Goal: Communication & Community: Participate in discussion

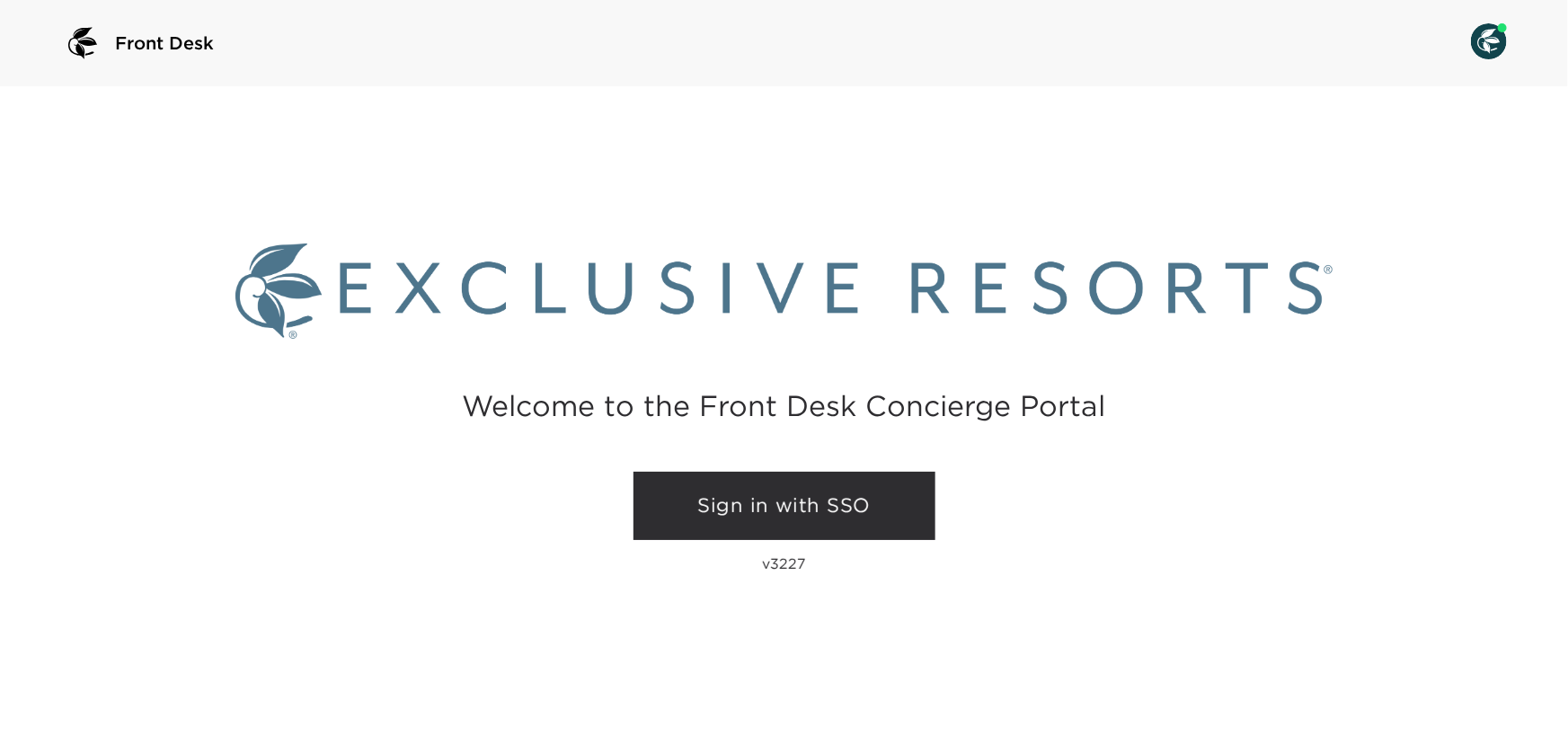
click at [670, 511] on link "Sign in with SSO" at bounding box center [784, 506] width 302 height 69
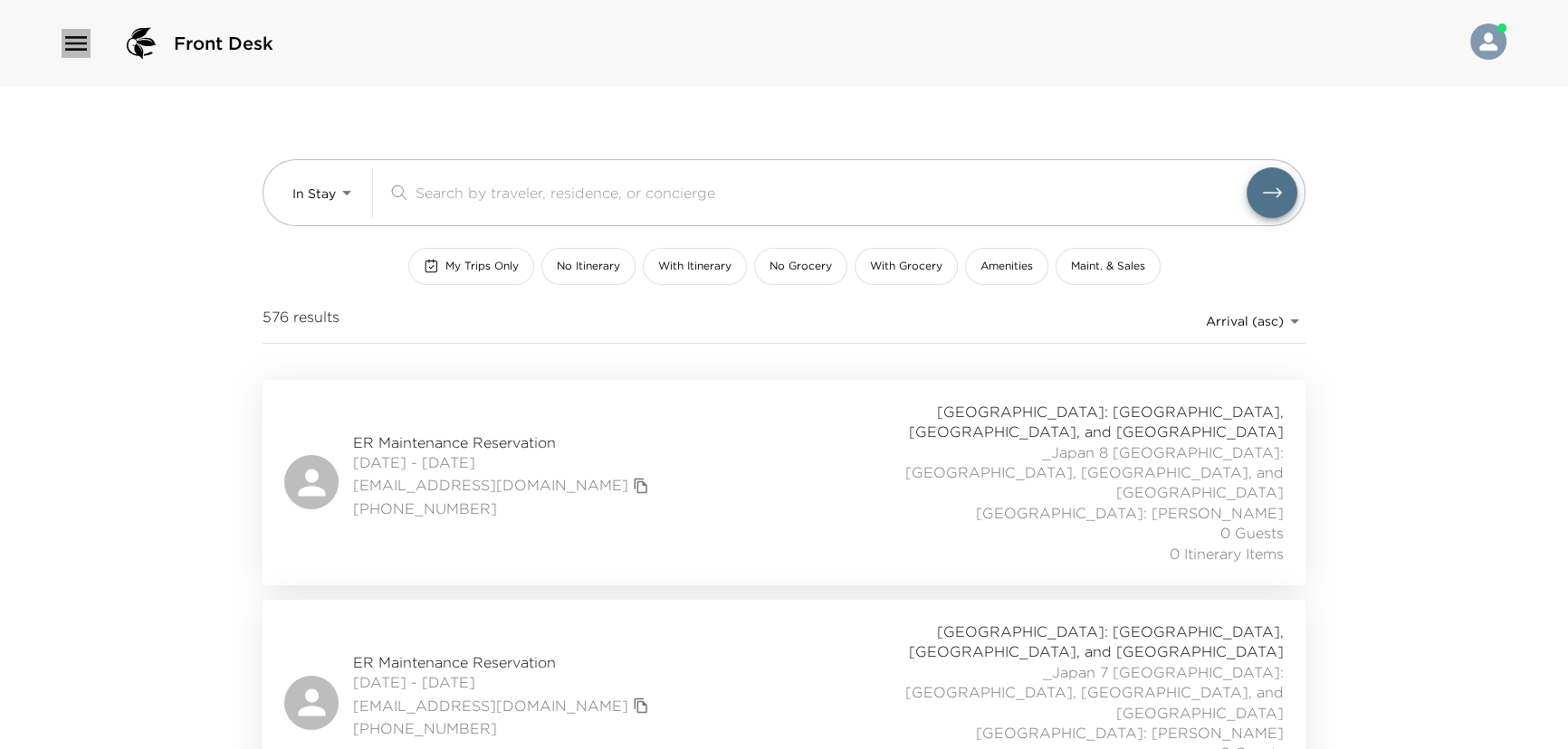
click at [68, 41] on icon "button" at bounding box center [75, 43] width 29 height 29
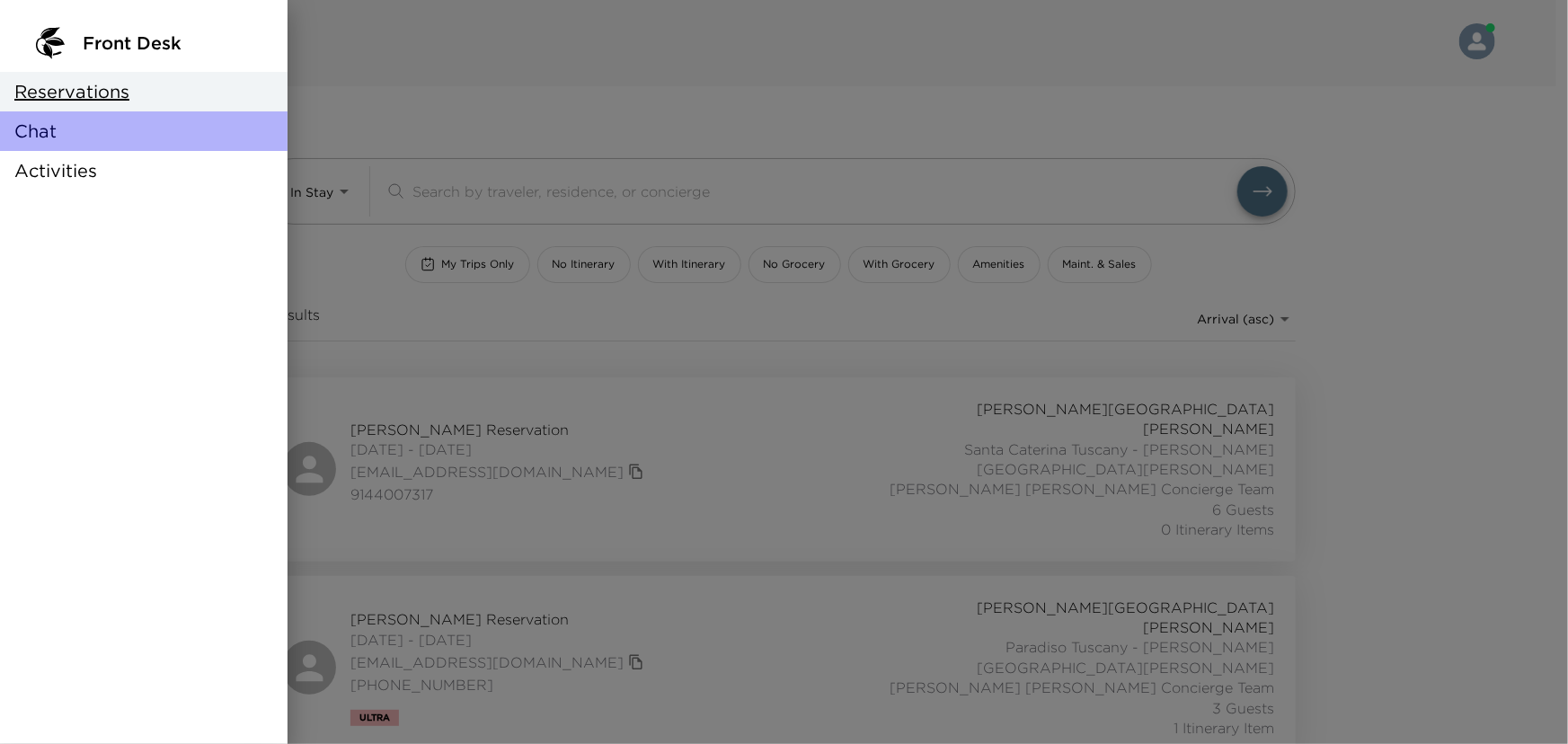
click at [45, 126] on span "Chat" at bounding box center [35, 132] width 42 height 26
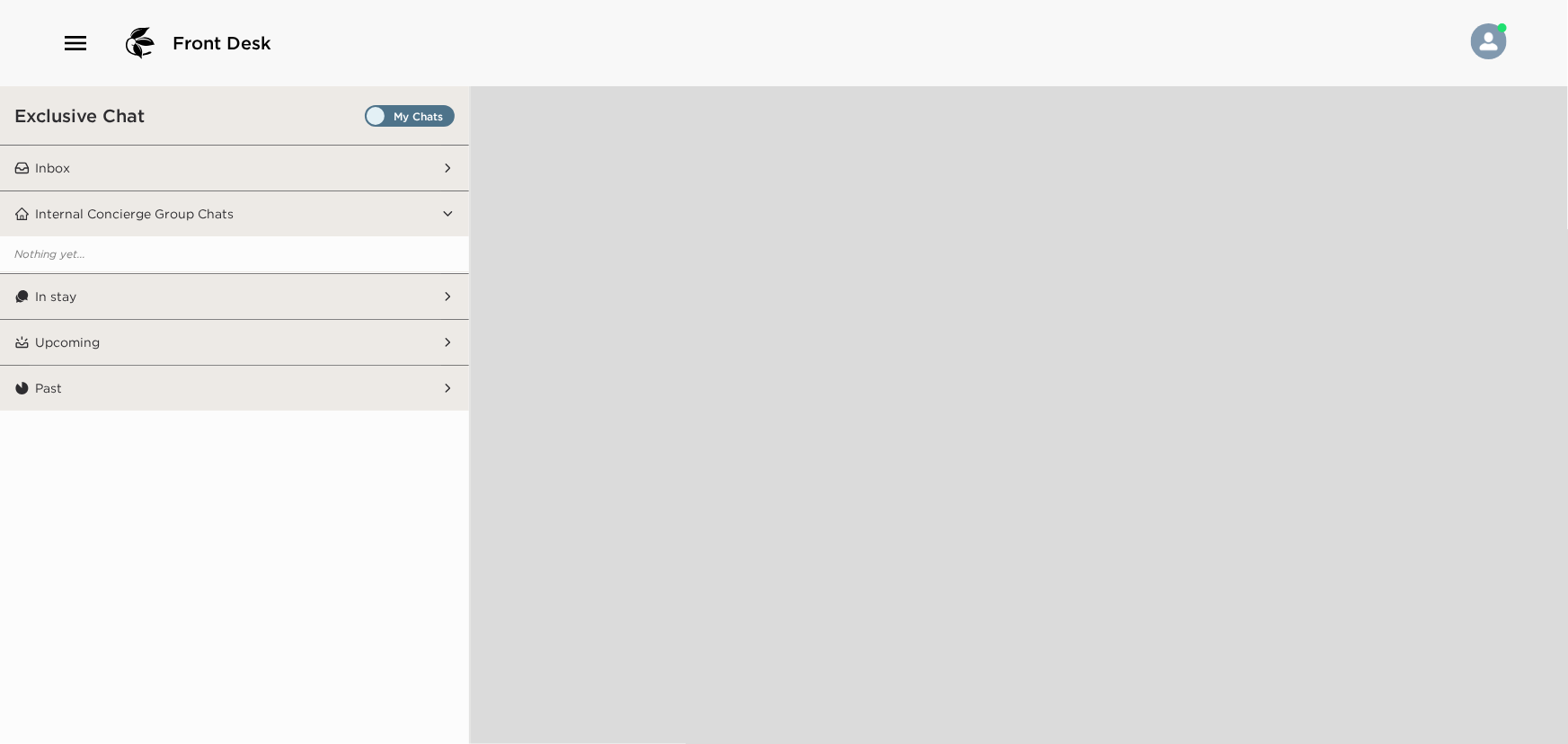
click at [144, 384] on button "Past" at bounding box center [235, 388] width 412 height 45
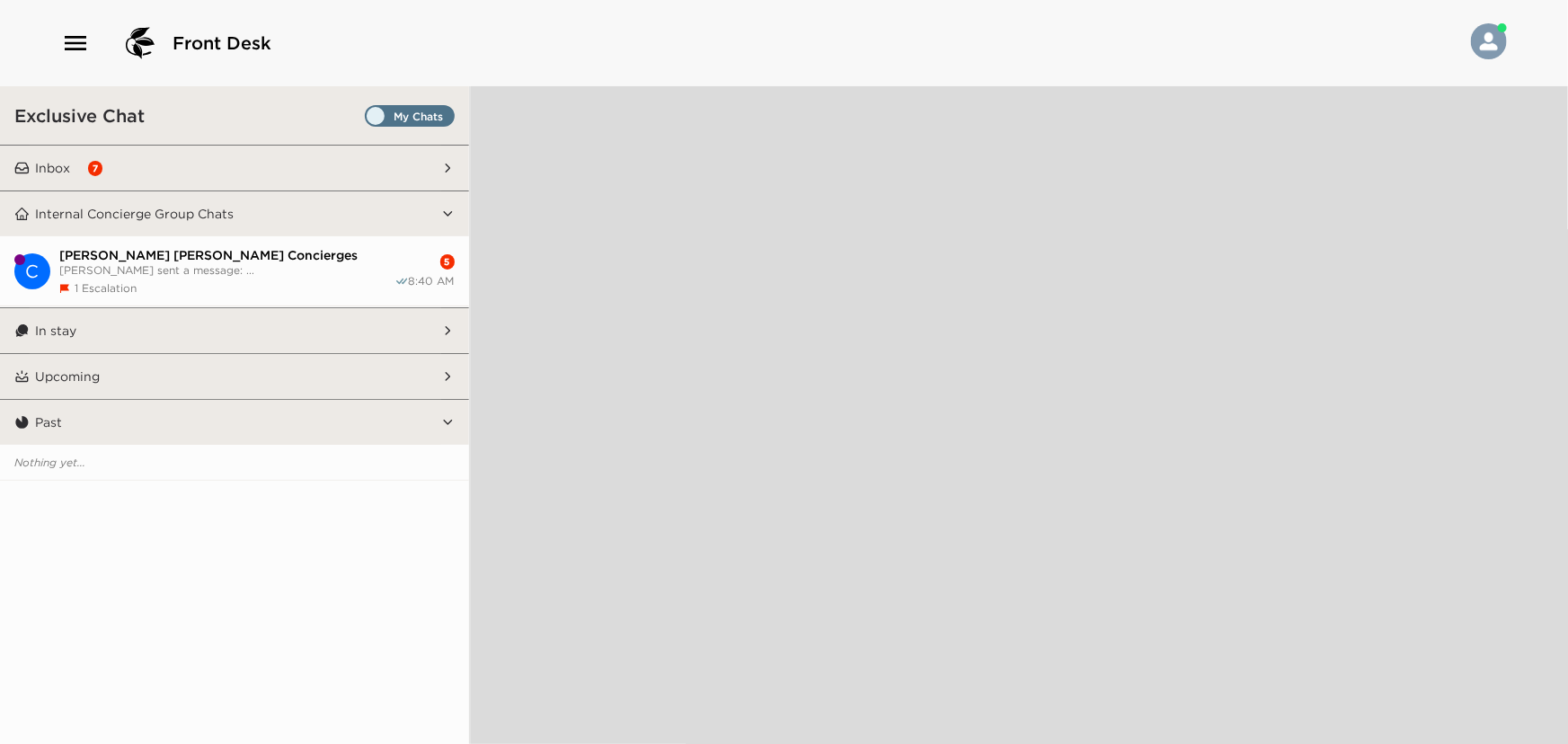
click at [413, 110] on span "Set all destinations" at bounding box center [409, 121] width 89 height 22
click at [368, 120] on input "Set all destinations" at bounding box center [368, 120] width 0 height 0
click at [417, 215] on button "Internal Concierge Group Chats" at bounding box center [235, 214] width 412 height 45
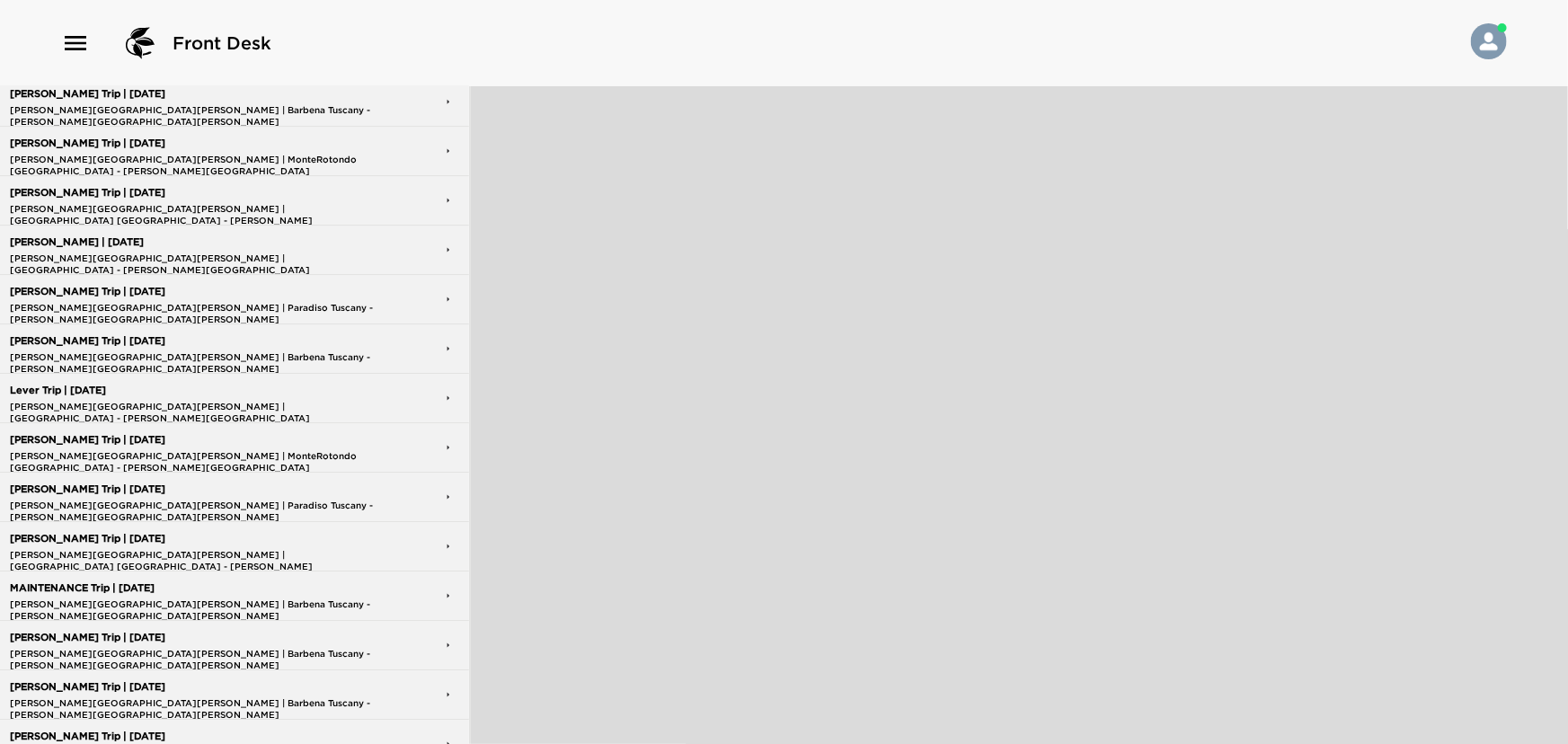
scroll to position [3231, 0]
